Goal: Task Accomplishment & Management: Complete application form

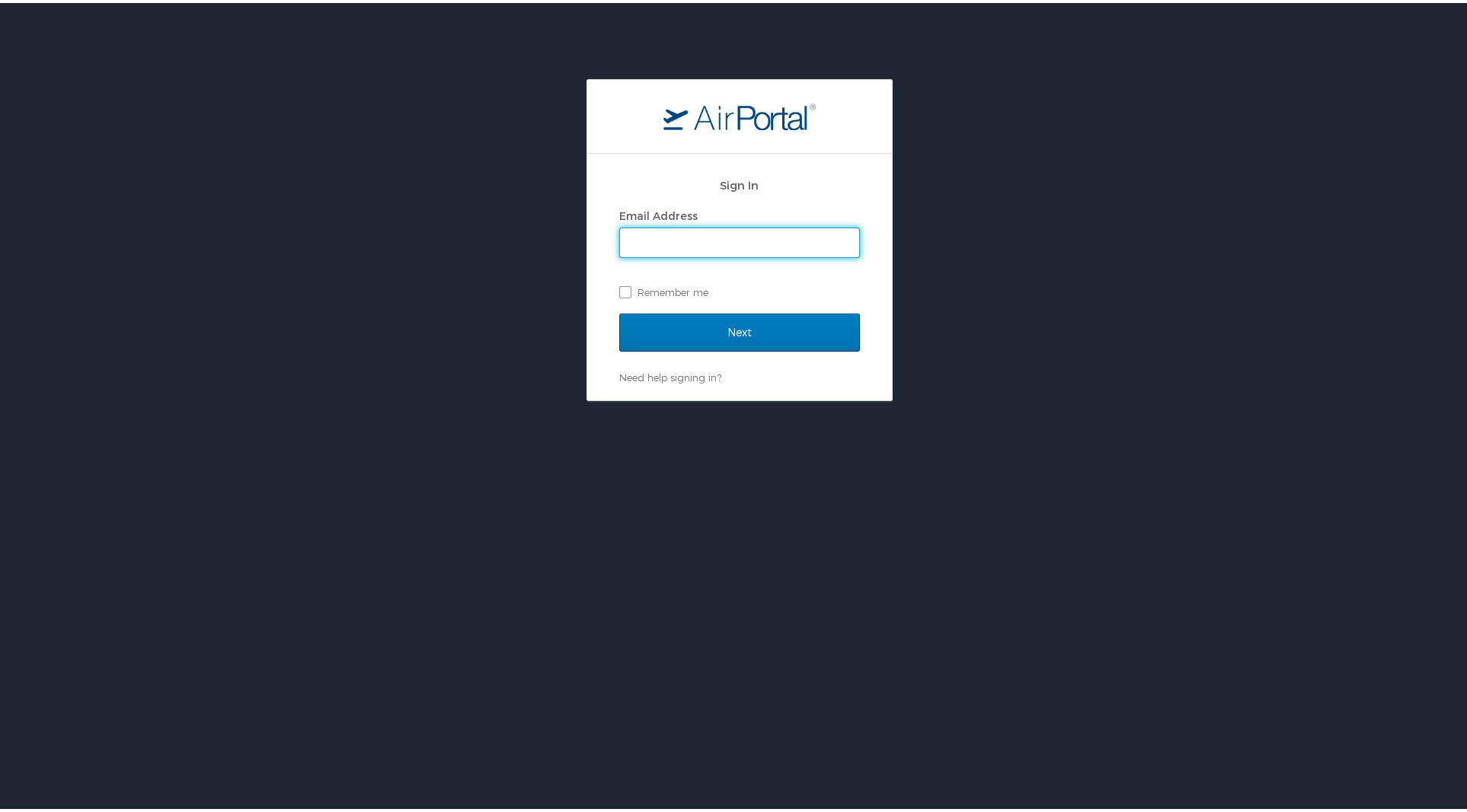
click at [686, 241] on input "Email Address" at bounding box center [739, 240] width 239 height 29
type input "wendy.pitre@la.gov"
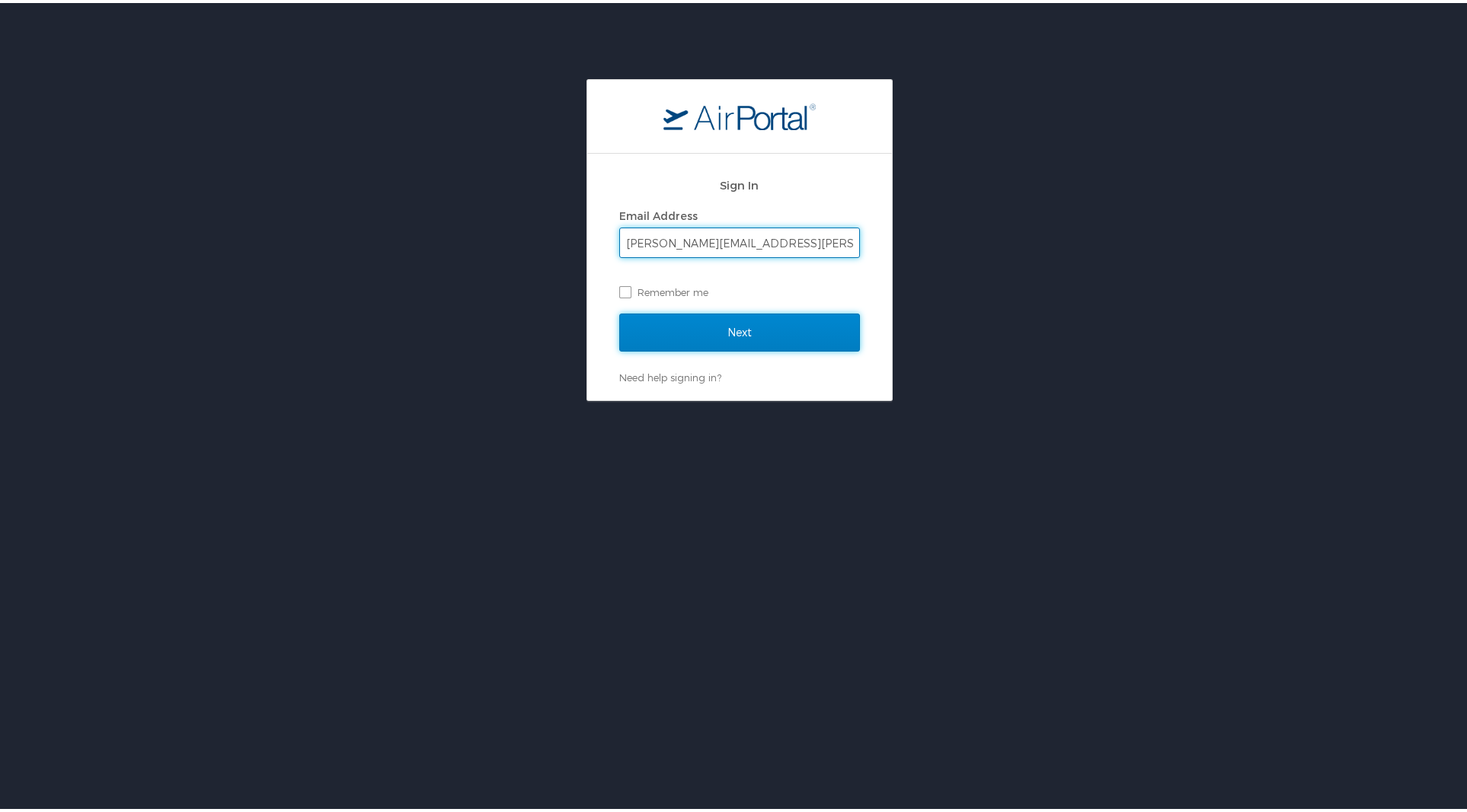
click at [739, 321] on input "Next" at bounding box center [739, 330] width 241 height 38
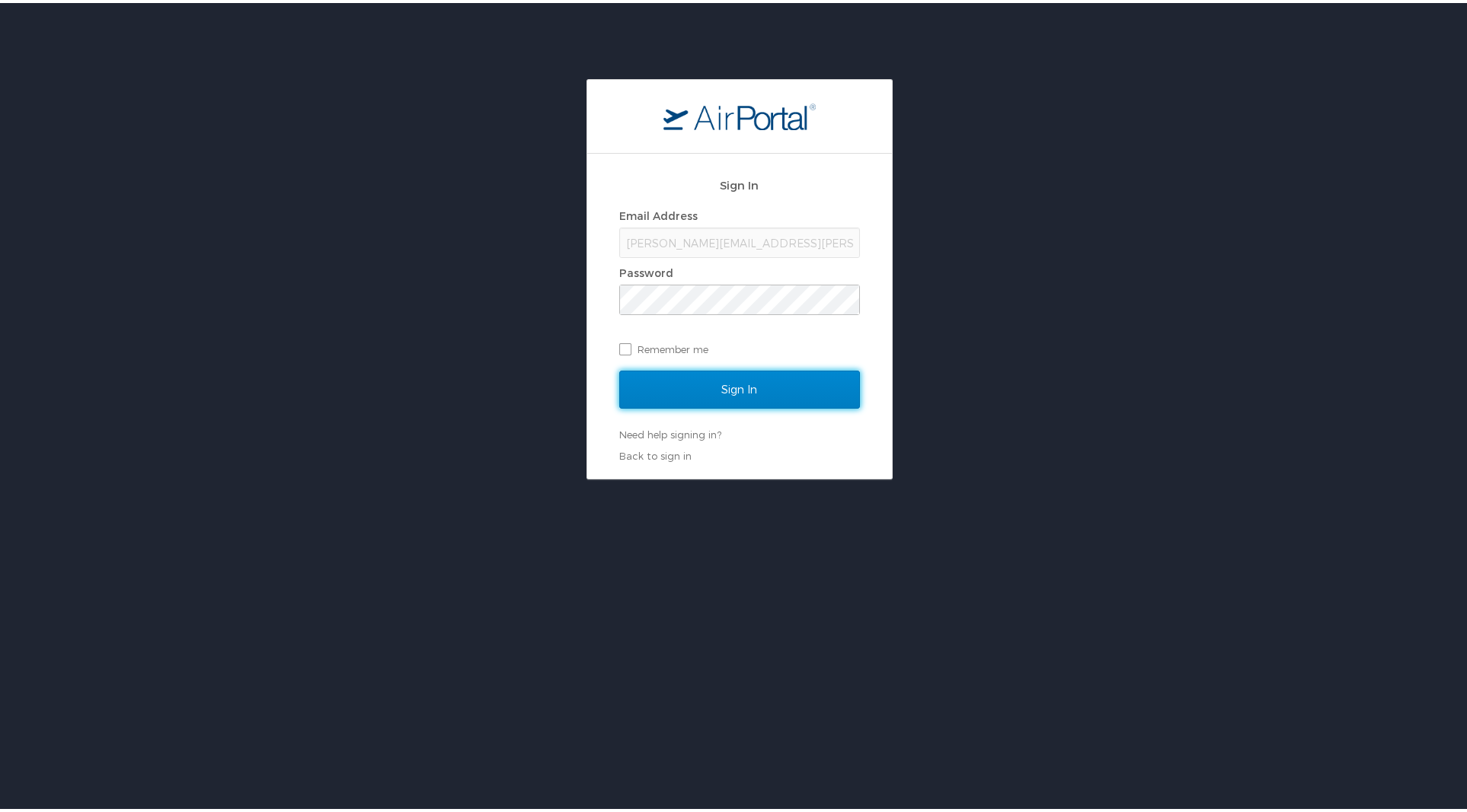
click at [737, 391] on input "Sign In" at bounding box center [739, 386] width 241 height 38
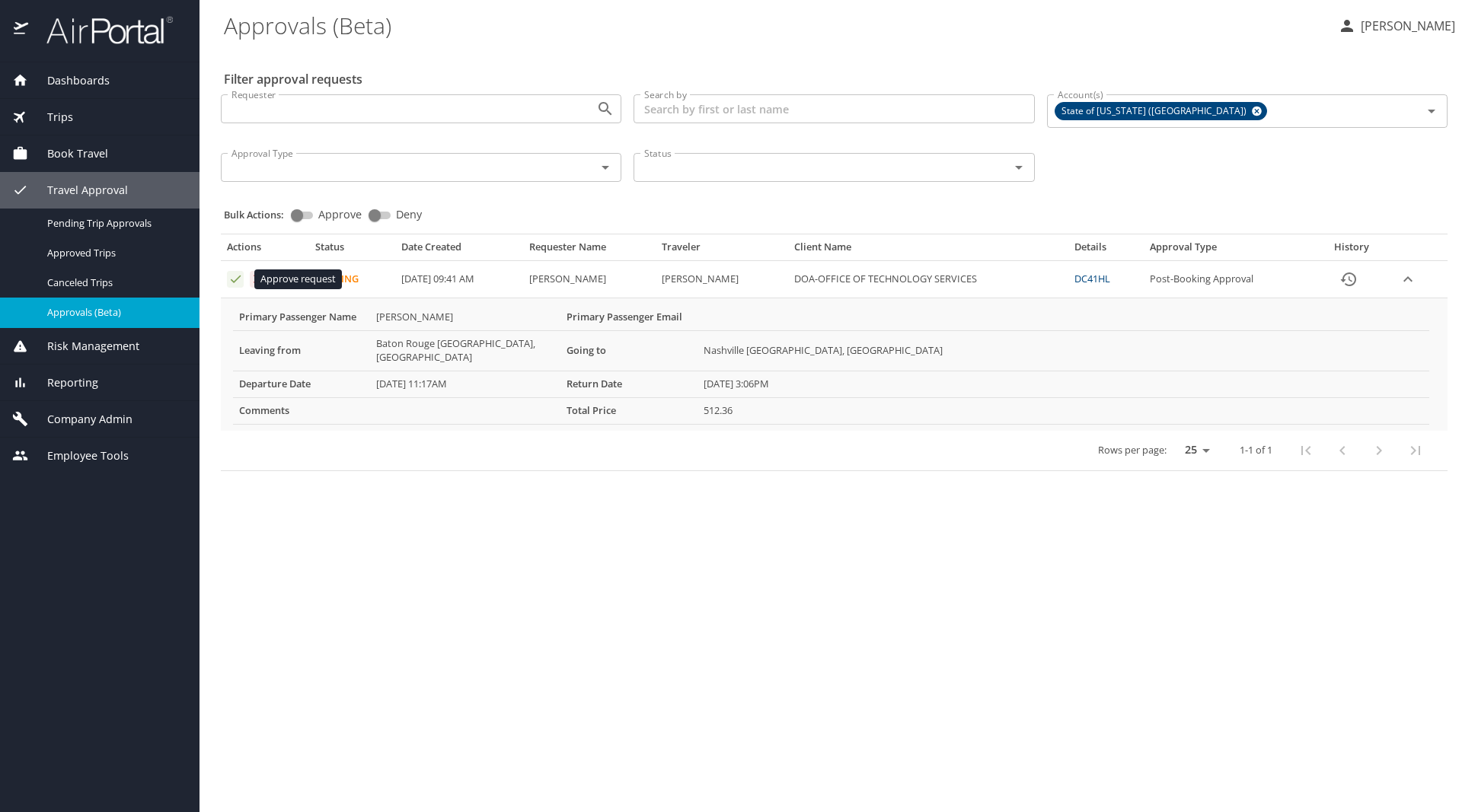
click at [236, 278] on icon "Approval table" at bounding box center [236, 279] width 15 height 15
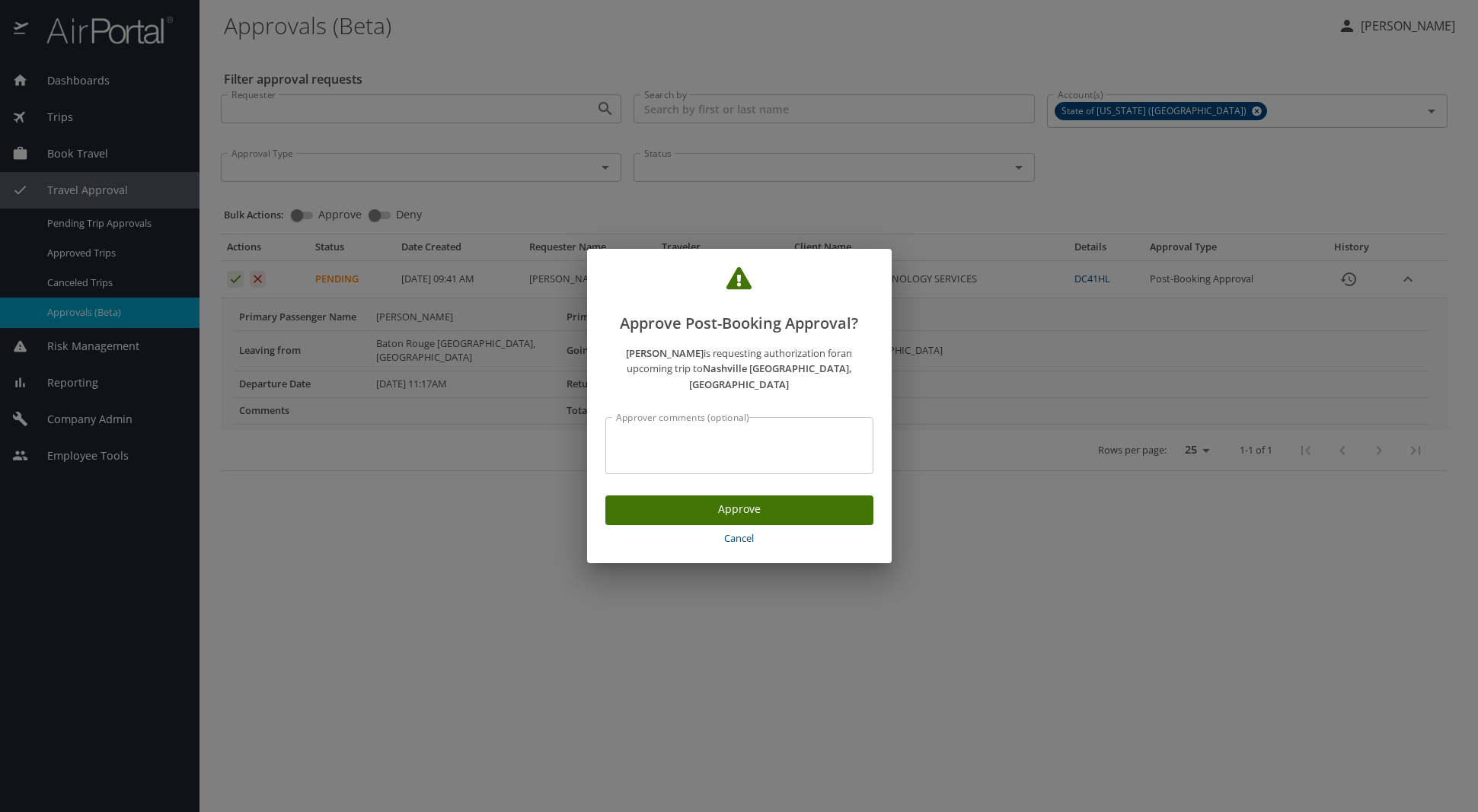
click at [610, 438] on div "Approver comments (optional)" at bounding box center [739, 446] width 268 height 57
type textarea "per travel authorization"
click at [731, 505] on span "Approve" at bounding box center [739, 509] width 244 height 19
